Goal: Find specific page/section: Find specific page/section

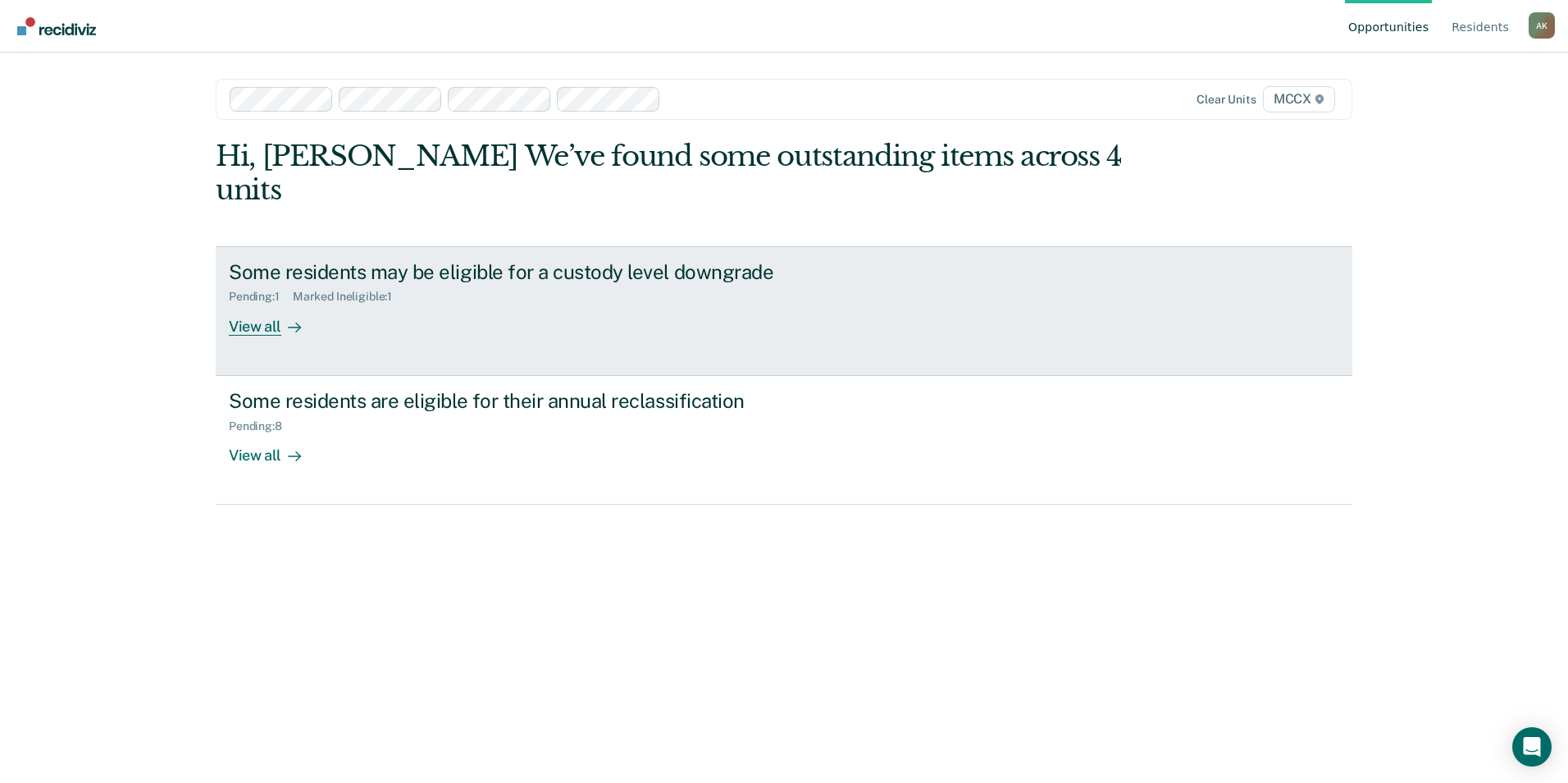
click at [266, 304] on div "View all" at bounding box center [275, 319] width 92 height 32
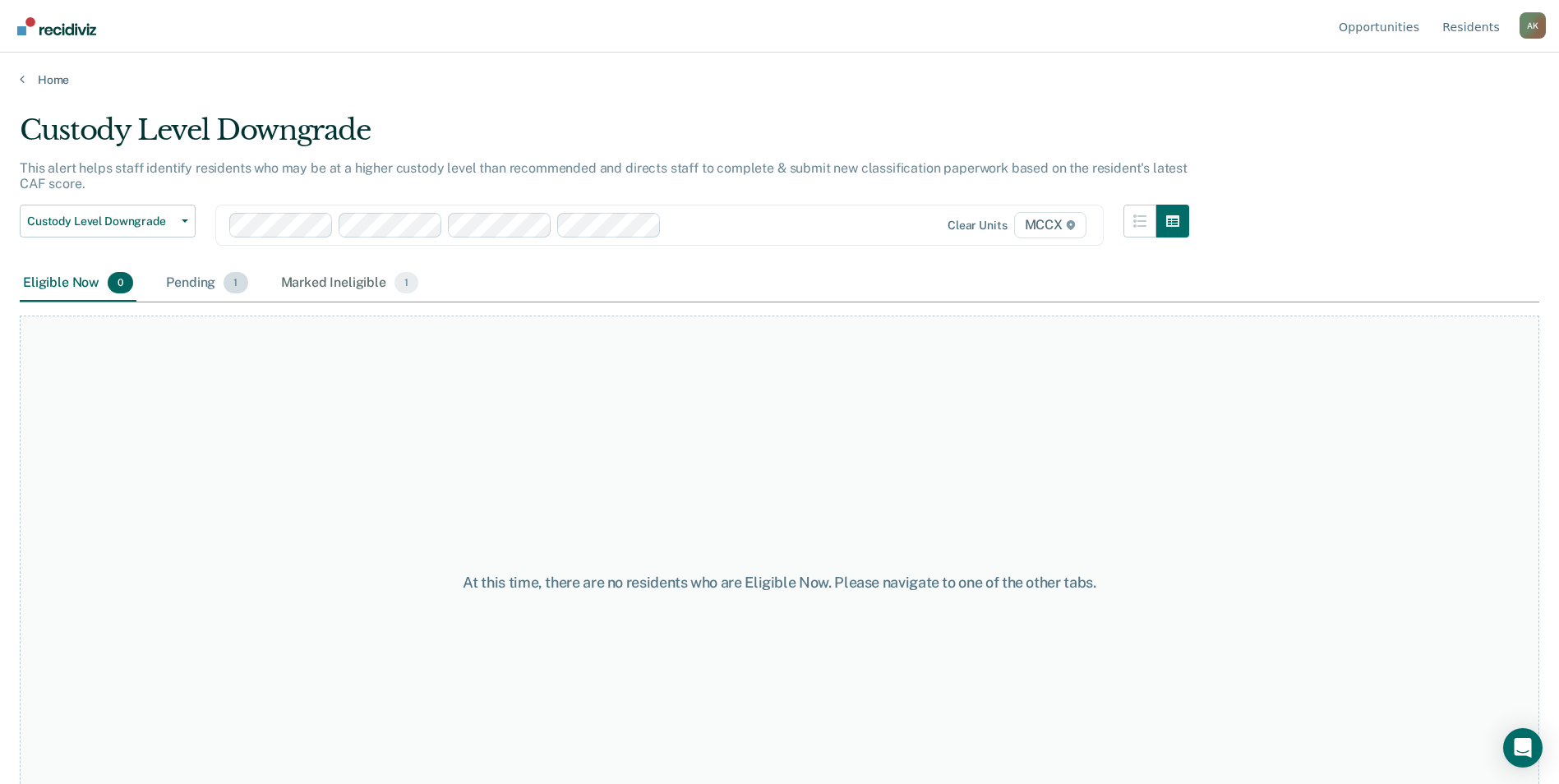
click at [182, 279] on div "Pending 1" at bounding box center [206, 283] width 88 height 36
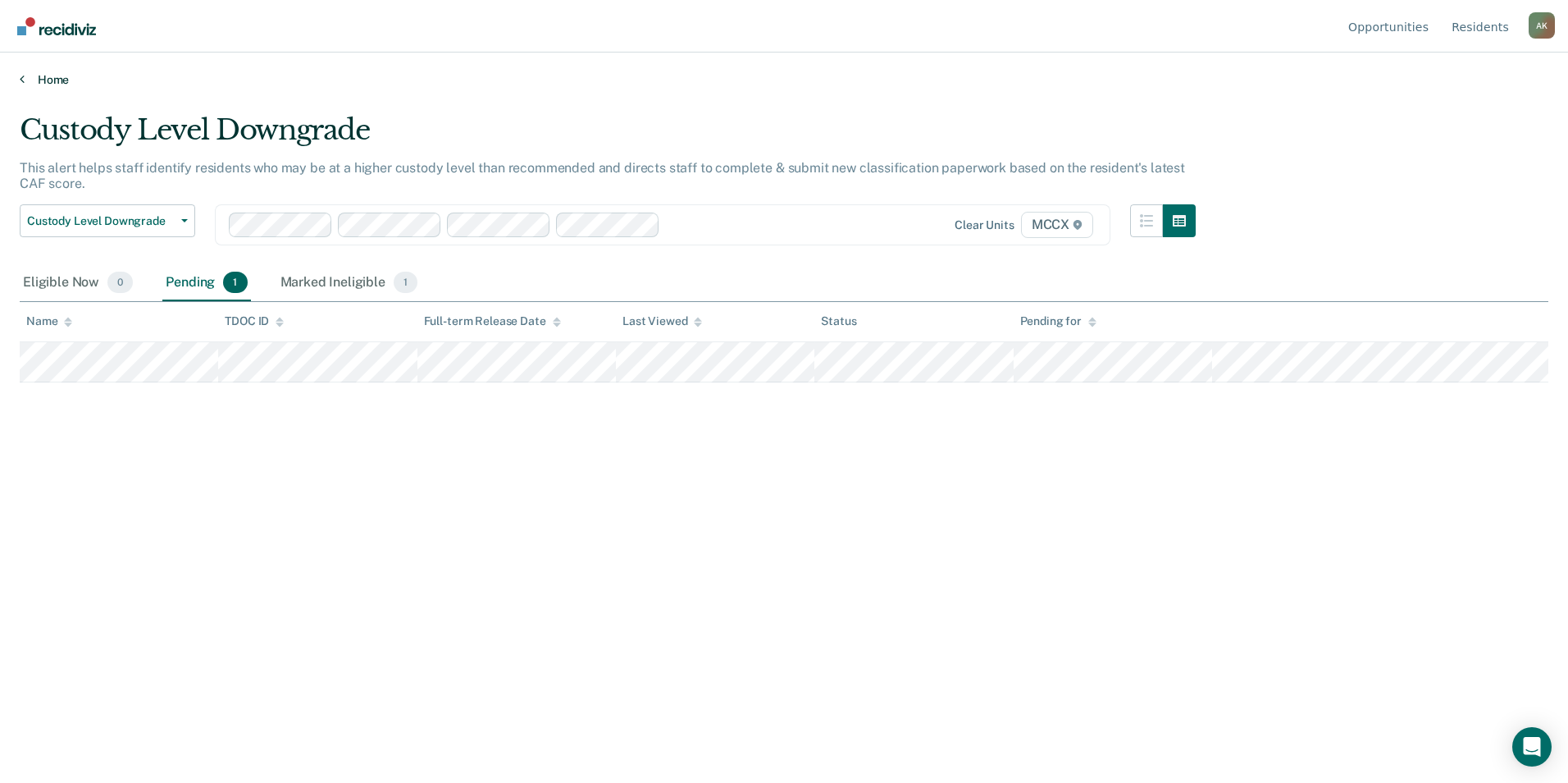
click at [55, 74] on link "Home" at bounding box center [784, 79] width 1529 height 15
